Goal: Navigation & Orientation: Locate item on page

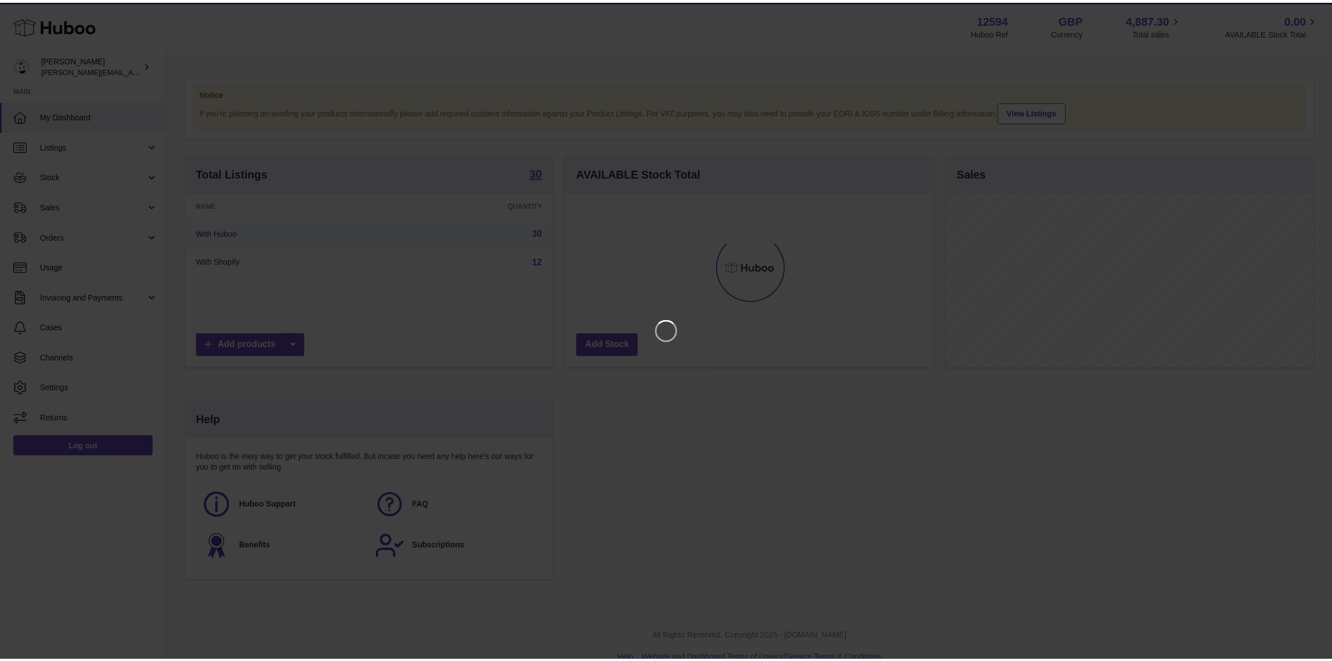
scroll to position [174, 371]
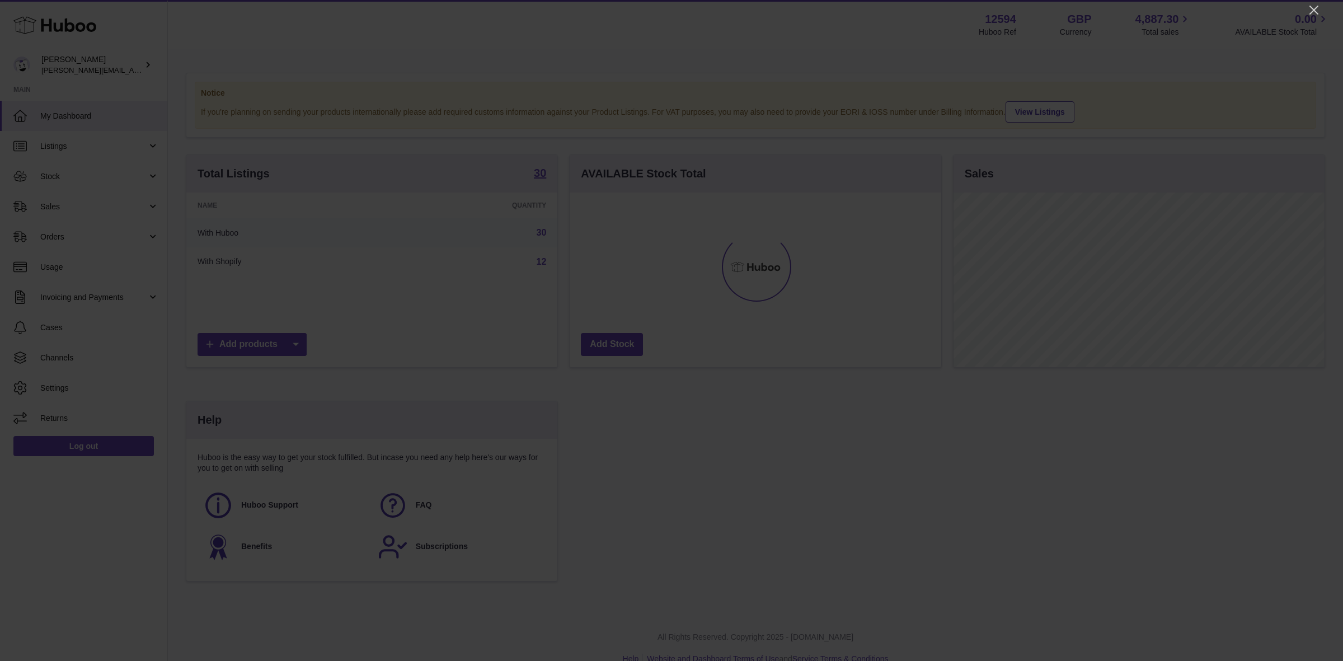
click at [1327, 10] on div at bounding box center [671, 330] width 1343 height 661
click at [1310, 10] on icon "Close" at bounding box center [1313, 9] width 13 height 13
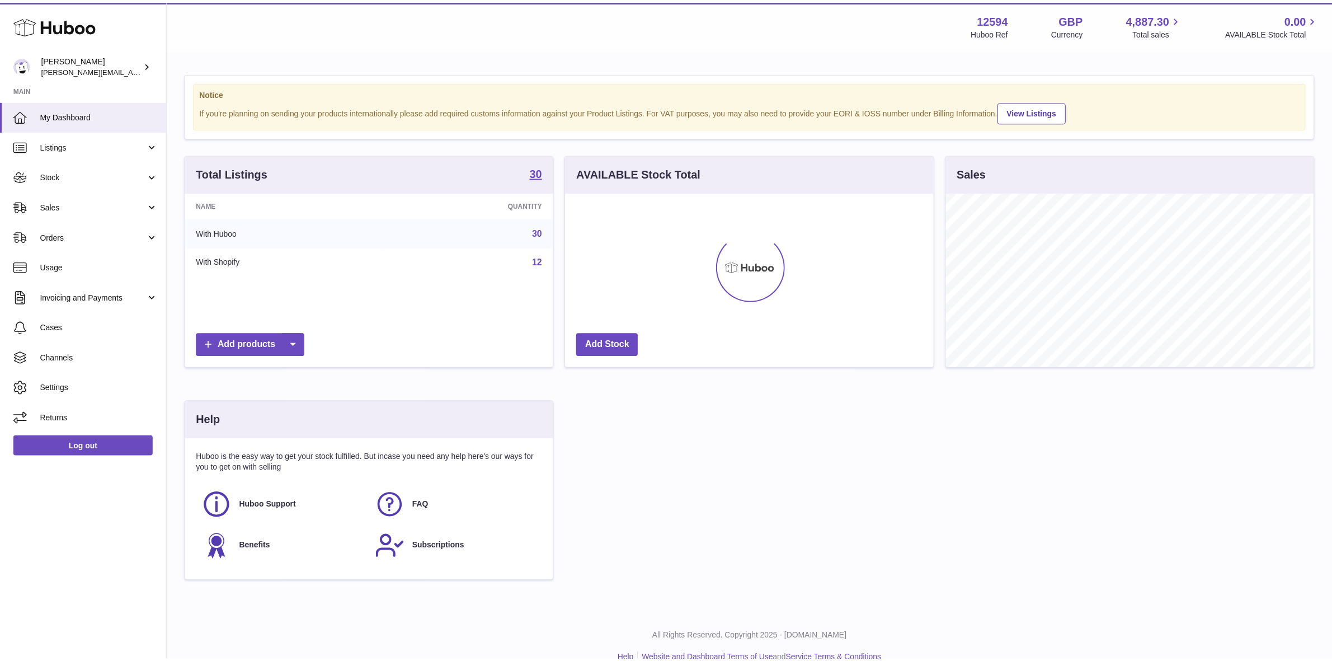
scroll to position [559231, 559038]
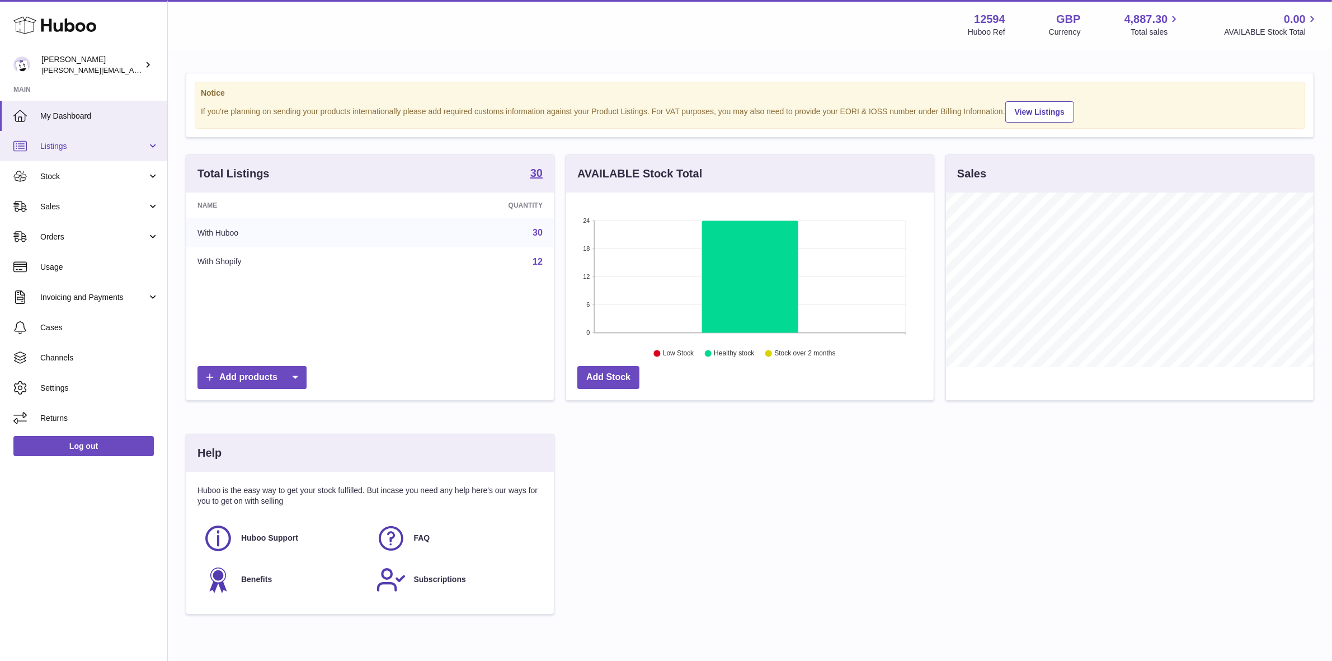
click at [72, 142] on span "Listings" at bounding box center [93, 146] width 107 height 11
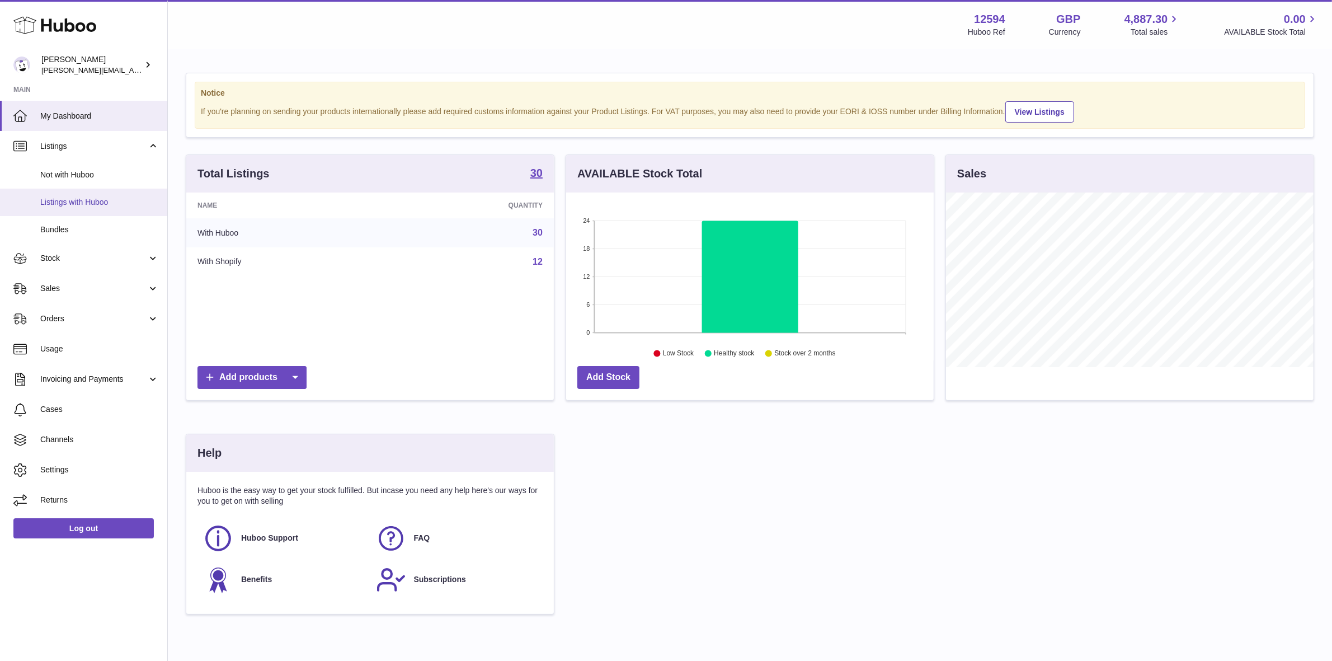
click at [60, 201] on span "Listings with Huboo" at bounding box center [99, 202] width 119 height 11
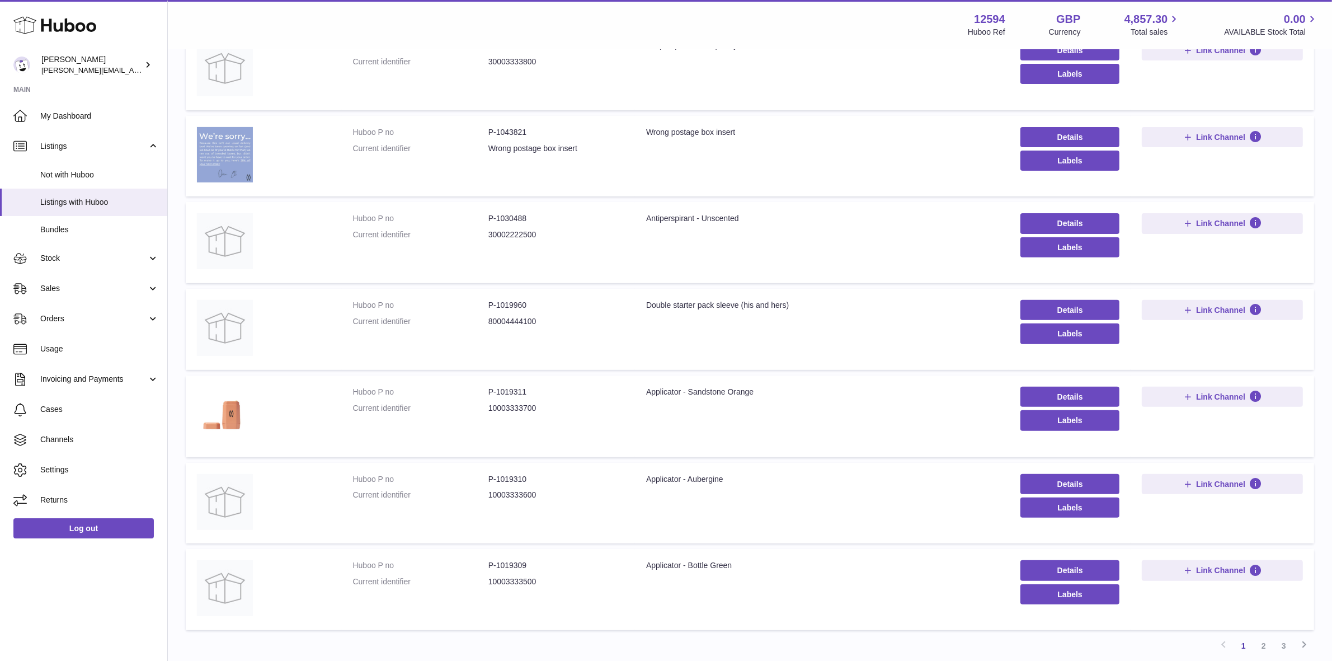
scroll to position [523, 0]
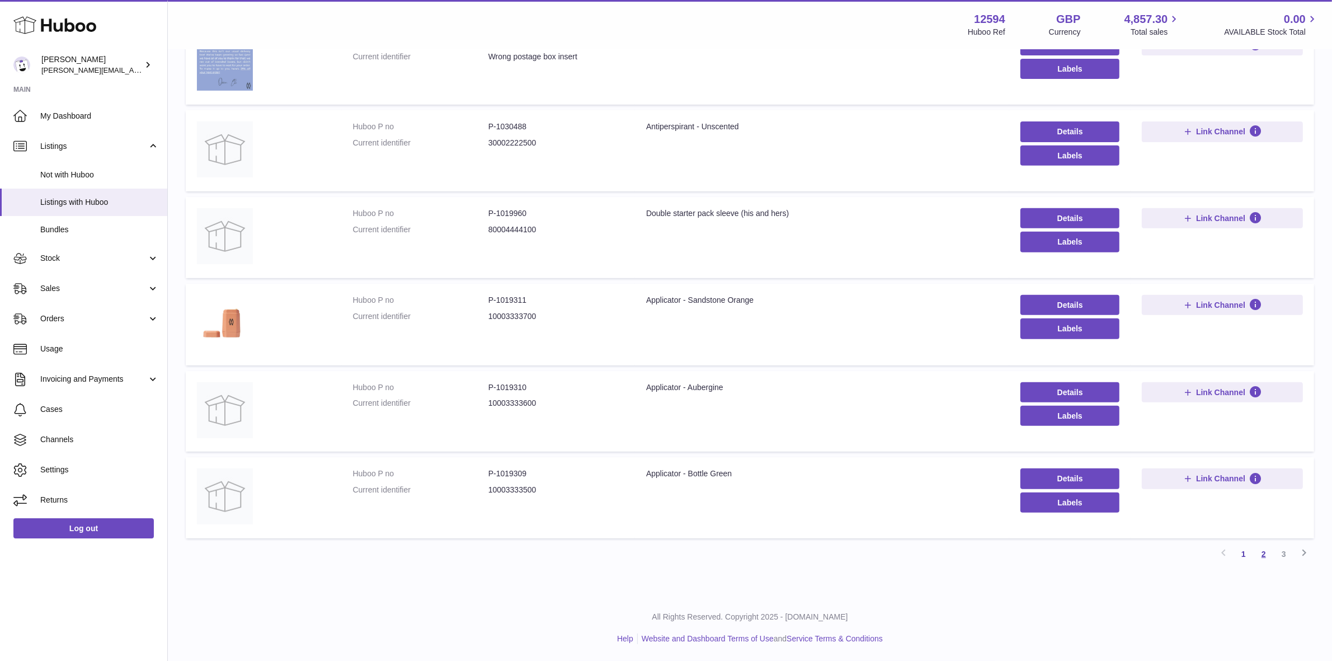
click at [1270, 554] on link "2" at bounding box center [1264, 554] width 20 height 20
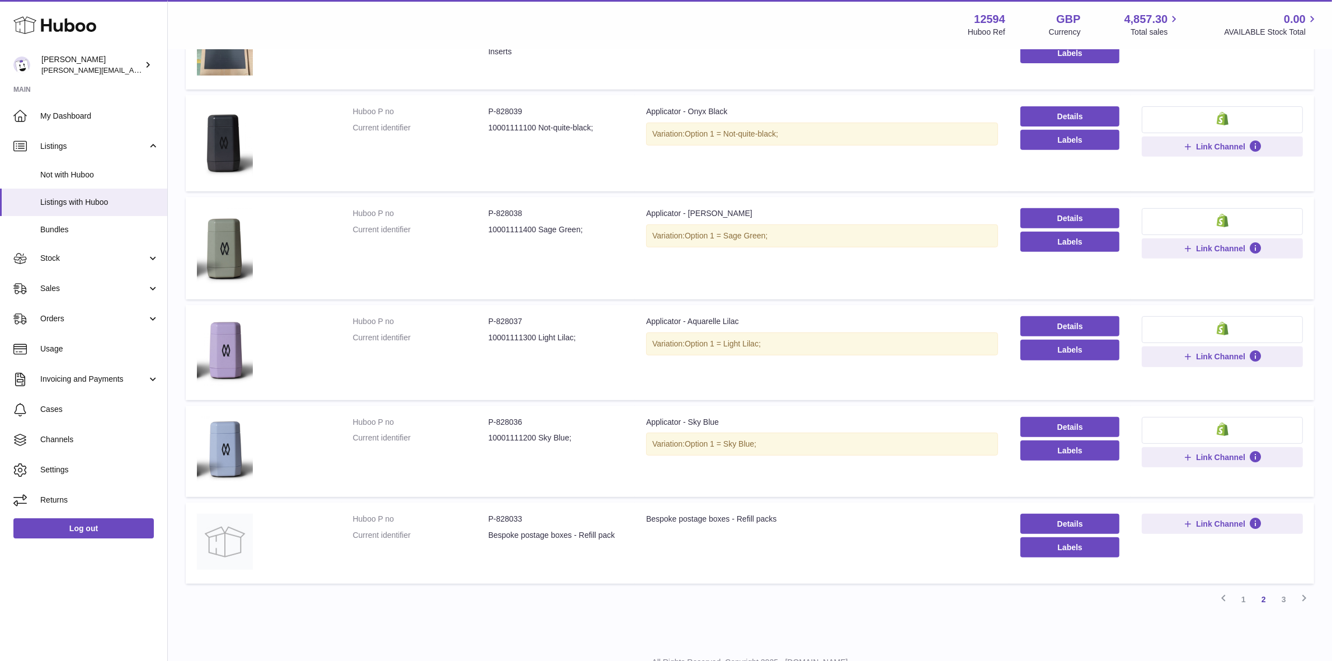
scroll to position [583, 0]
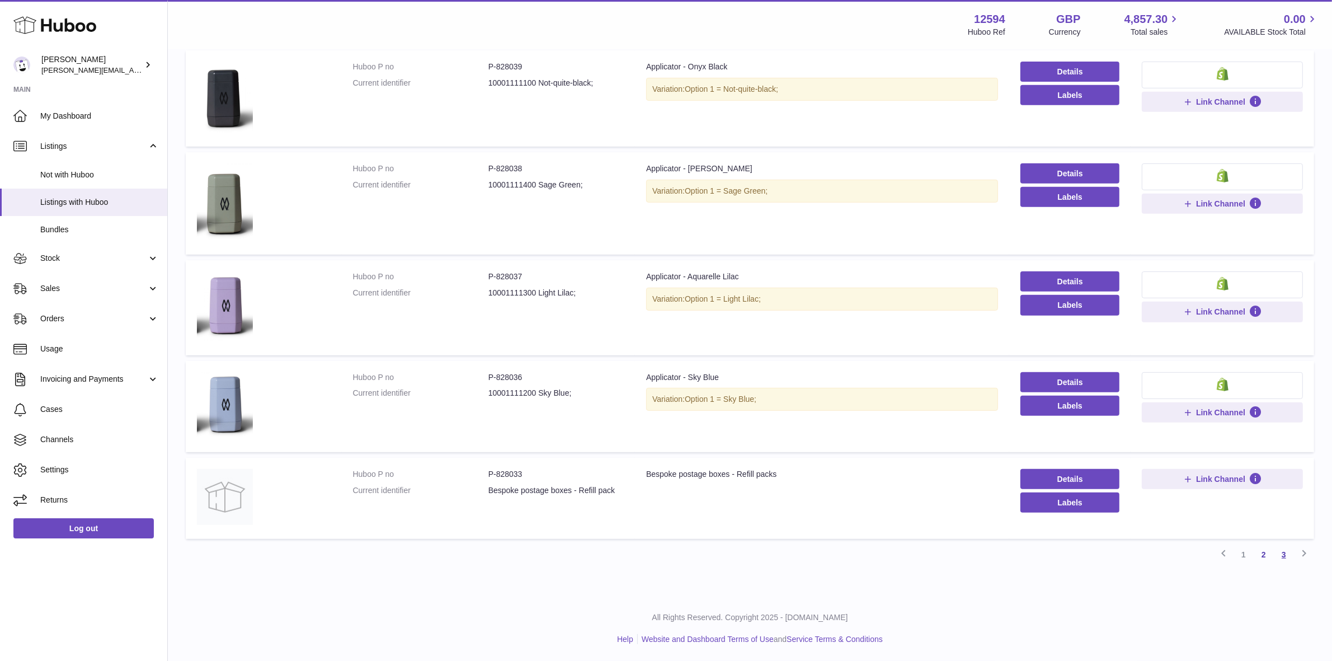
click at [1285, 555] on link "3" at bounding box center [1284, 554] width 20 height 20
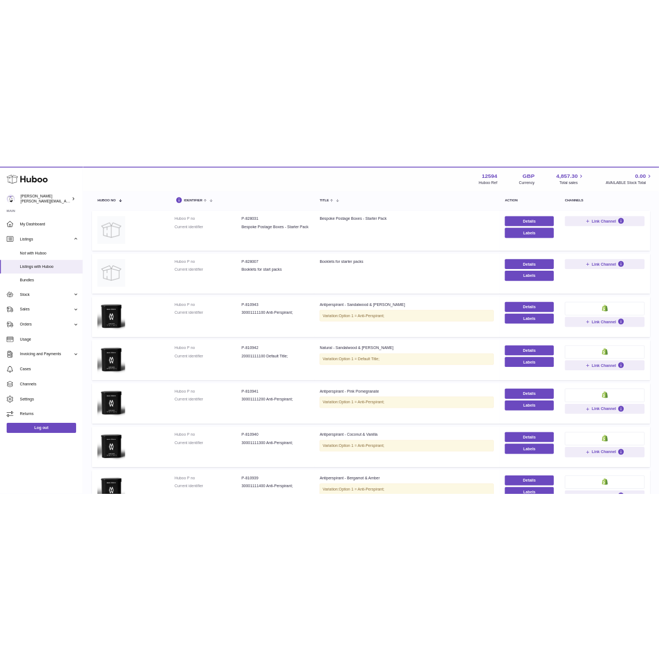
scroll to position [50, 0]
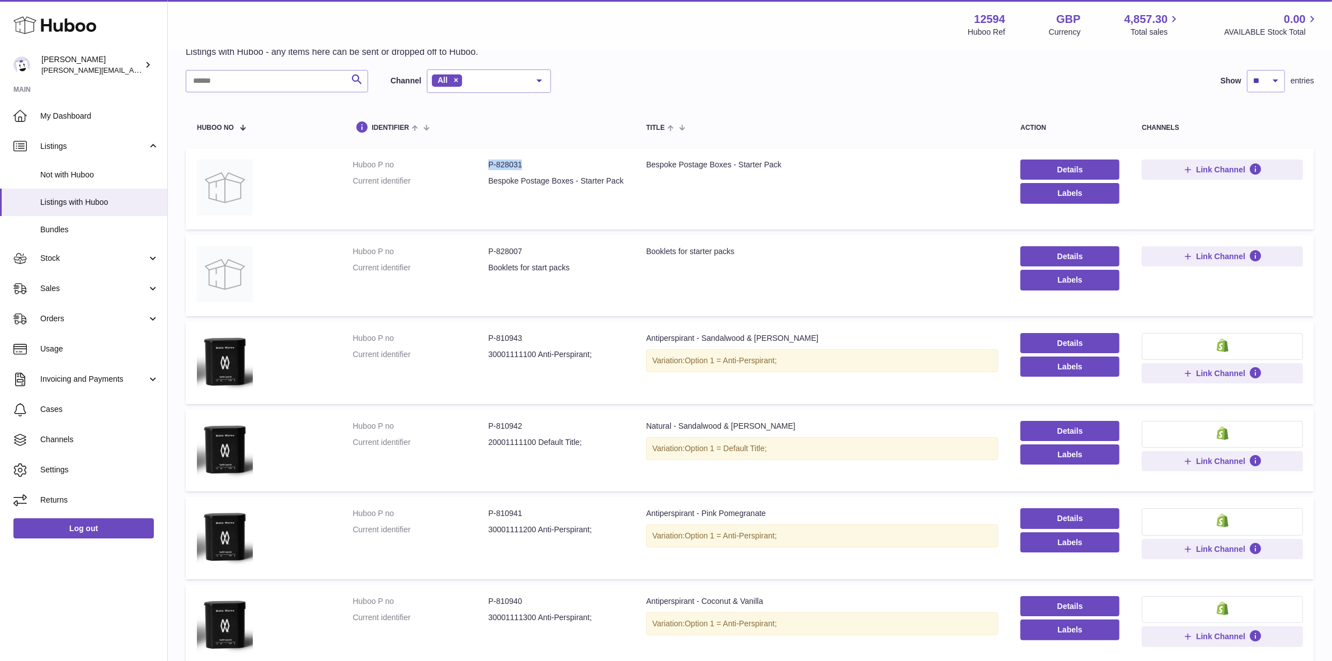
drag, startPoint x: 522, startPoint y: 165, endPoint x: 489, endPoint y: 169, distance: 32.7
click at [489, 169] on dd "P-828031" at bounding box center [555, 164] width 135 height 11
copy dd "P-828031"
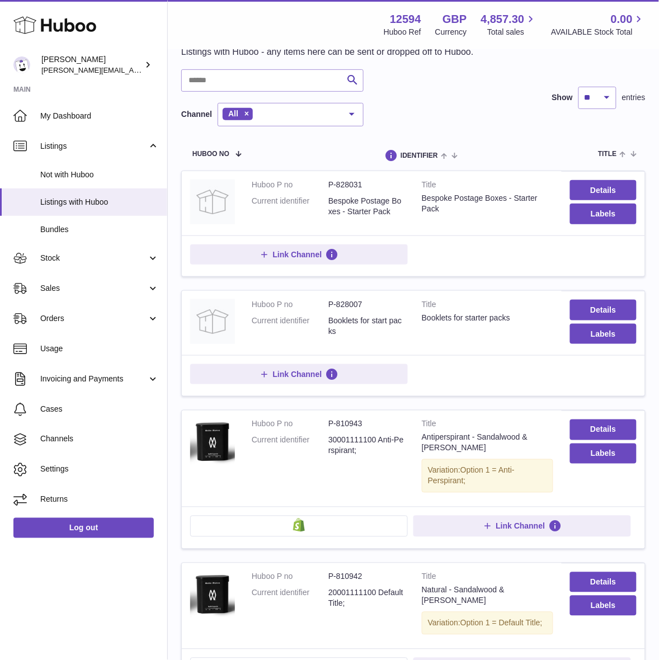
drag, startPoint x: 445, startPoint y: 238, endPoint x: 421, endPoint y: 225, distance: 27.8
click at [445, 238] on td "Link Channel" at bounding box center [413, 256] width 463 height 41
drag, startPoint x: 364, startPoint y: 183, endPoint x: 323, endPoint y: 190, distance: 41.4
click at [323, 190] on dl "Huboo P no P-828031 Current identifier Bespoke Postage Boxes - Starter Pack" at bounding box center [328, 201] width 153 height 43
copy dl "P-828031"
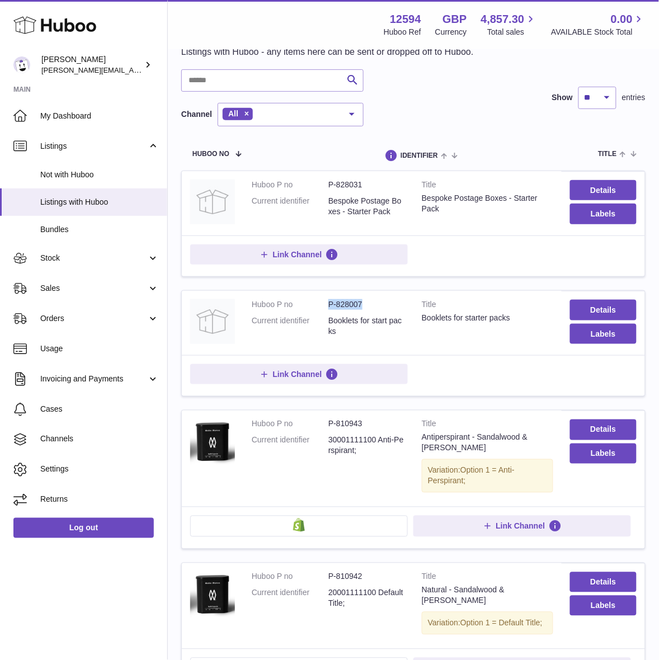
drag, startPoint x: 365, startPoint y: 307, endPoint x: 331, endPoint y: 307, distance: 34.7
click at [331, 307] on dd "P-828007" at bounding box center [366, 304] width 77 height 11
copy dd "P-828007"
